Goal: Information Seeking & Learning: Learn about a topic

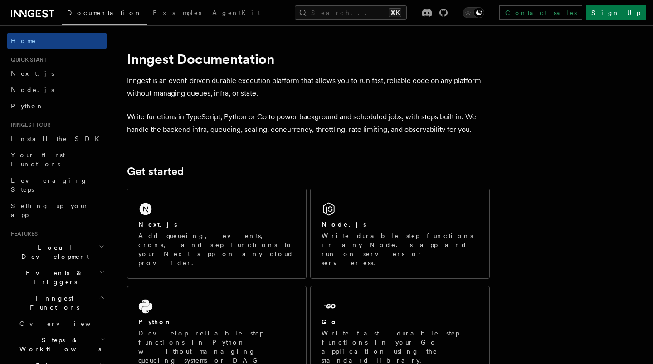
click at [342, 15] on button "Search... ⌘K" at bounding box center [351, 12] width 112 height 15
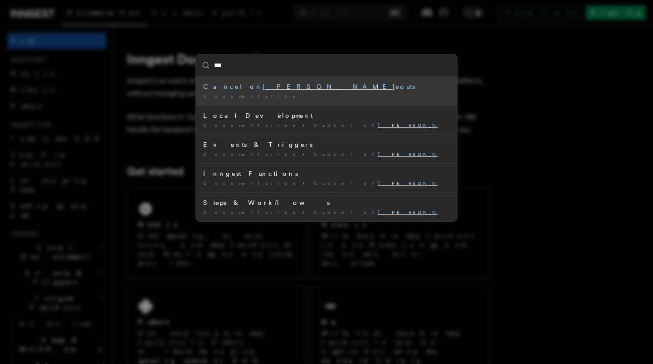
type input "****"
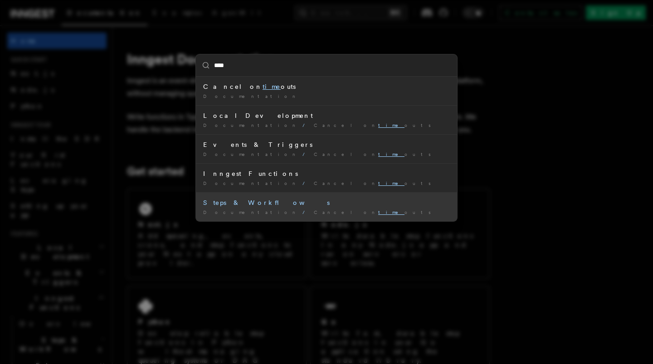
click at [286, 209] on div "Documentation / Cancel on time outs /" at bounding box center [326, 212] width 247 height 7
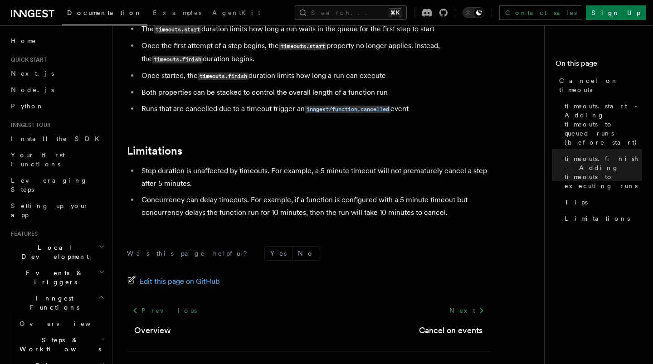
scroll to position [871, 0]
click at [401, 15] on button "Search... ⌘K" at bounding box center [351, 12] width 112 height 15
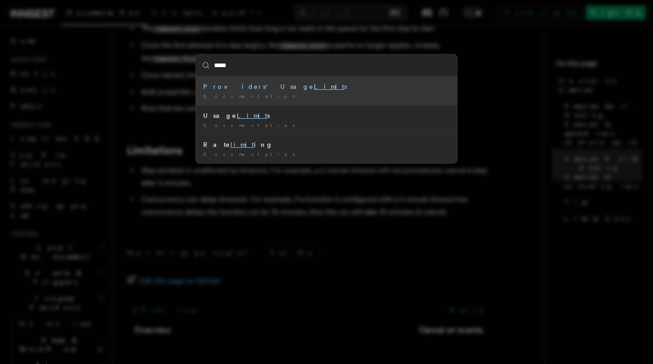
type input "******"
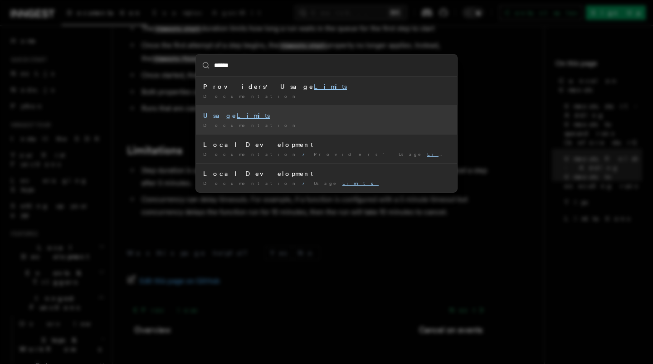
click at [330, 121] on li "Usage Limits Documentation /" at bounding box center [326, 119] width 261 height 29
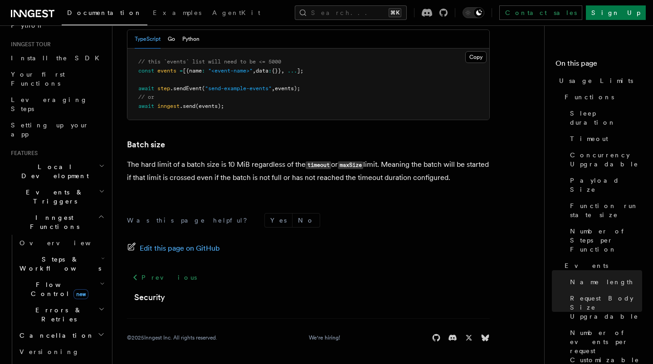
scroll to position [81, 0]
click at [98, 305] on icon "button" at bounding box center [101, 308] width 6 height 7
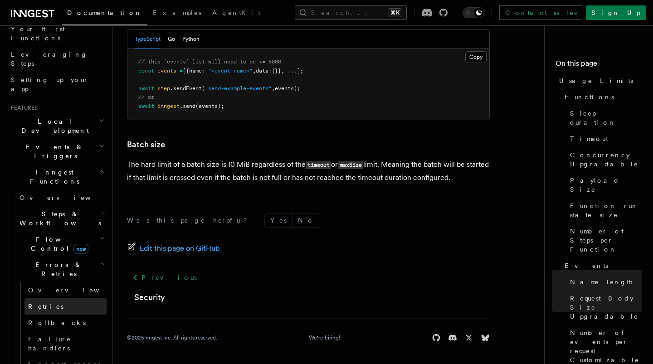
scroll to position [126, 0]
click at [84, 298] on link "Retries" at bounding box center [65, 306] width 82 height 16
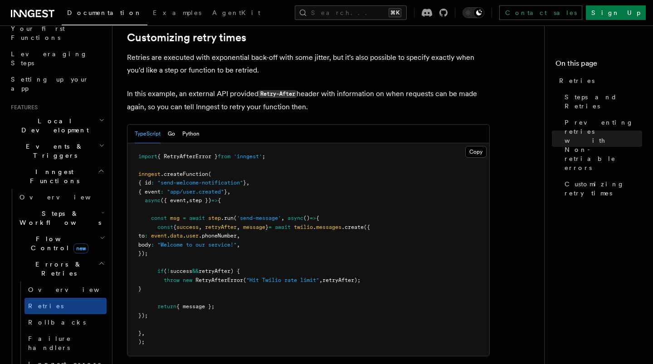
scroll to position [1196, 0]
click at [101, 209] on icon "button" at bounding box center [103, 212] width 4 height 7
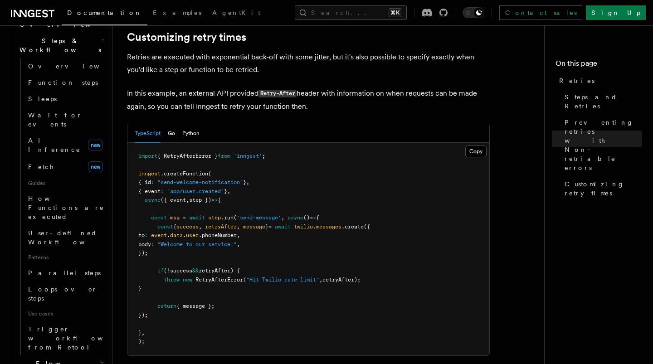
scroll to position [304, 0]
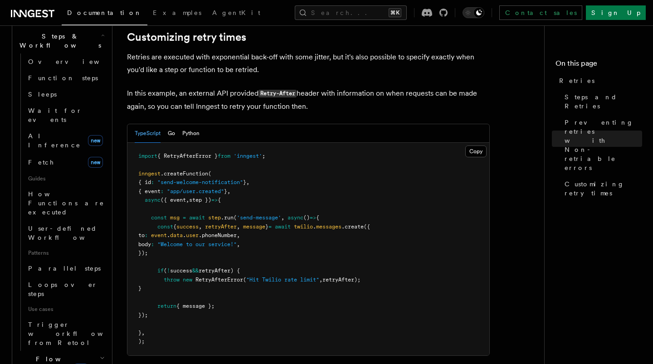
click at [97, 351] on h2 "Flow Control new" at bounding box center [61, 363] width 91 height 25
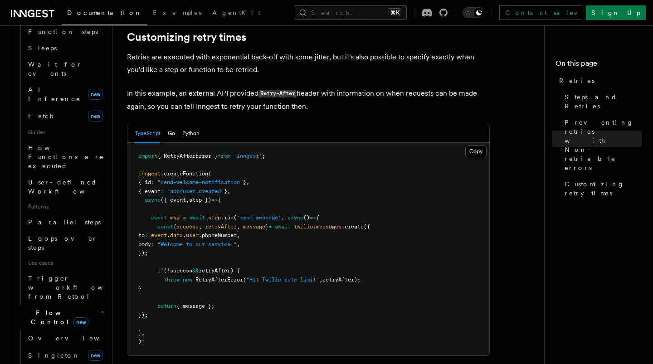
scroll to position [350, 0]
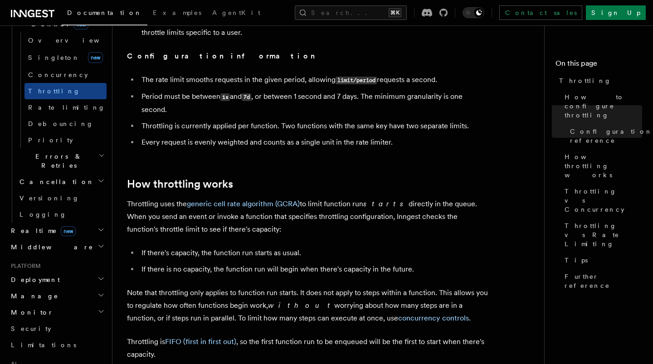
scroll to position [500, 0]
